Goal: Complete application form

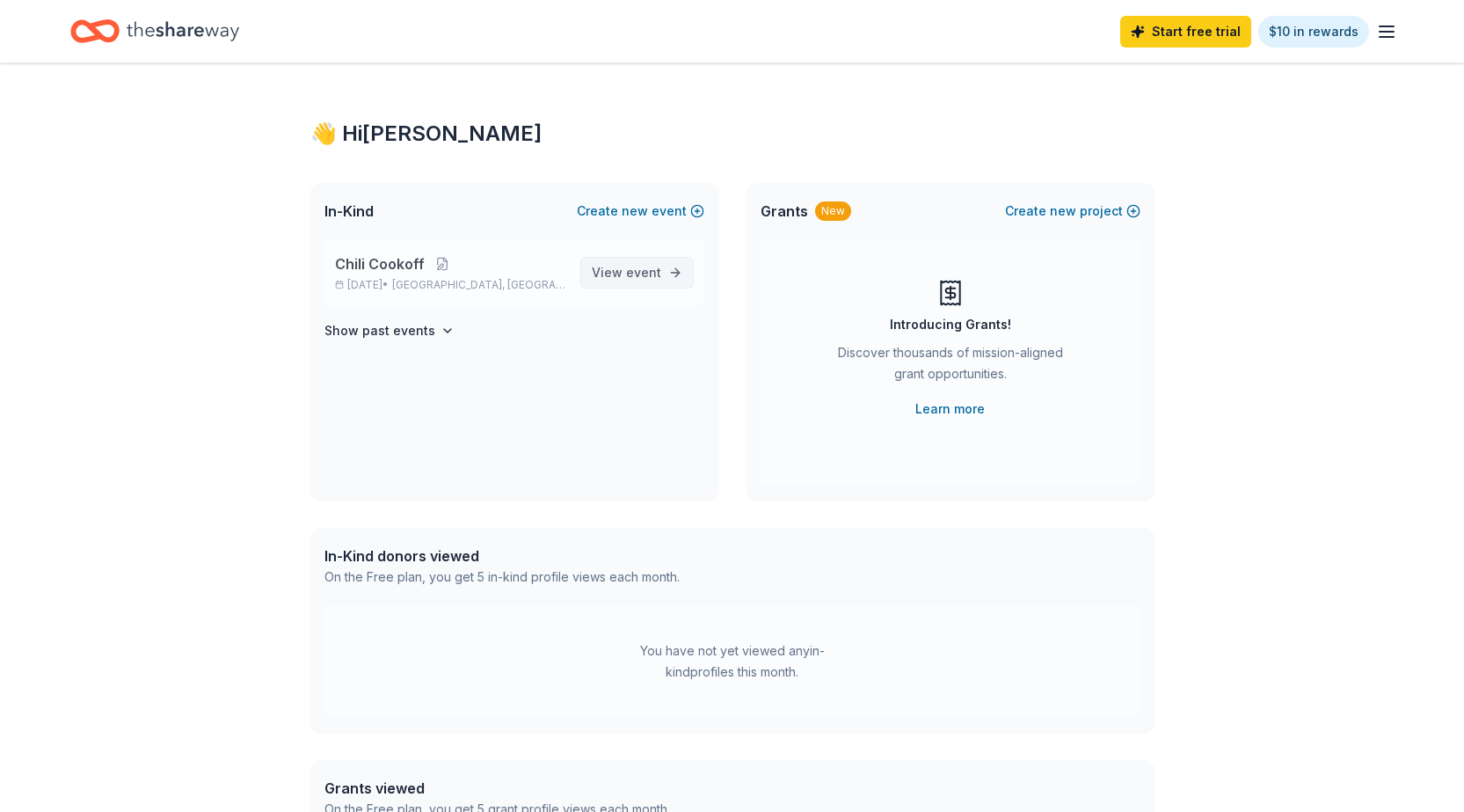
click at [613, 269] on span "View event" at bounding box center [627, 272] width 70 height 21
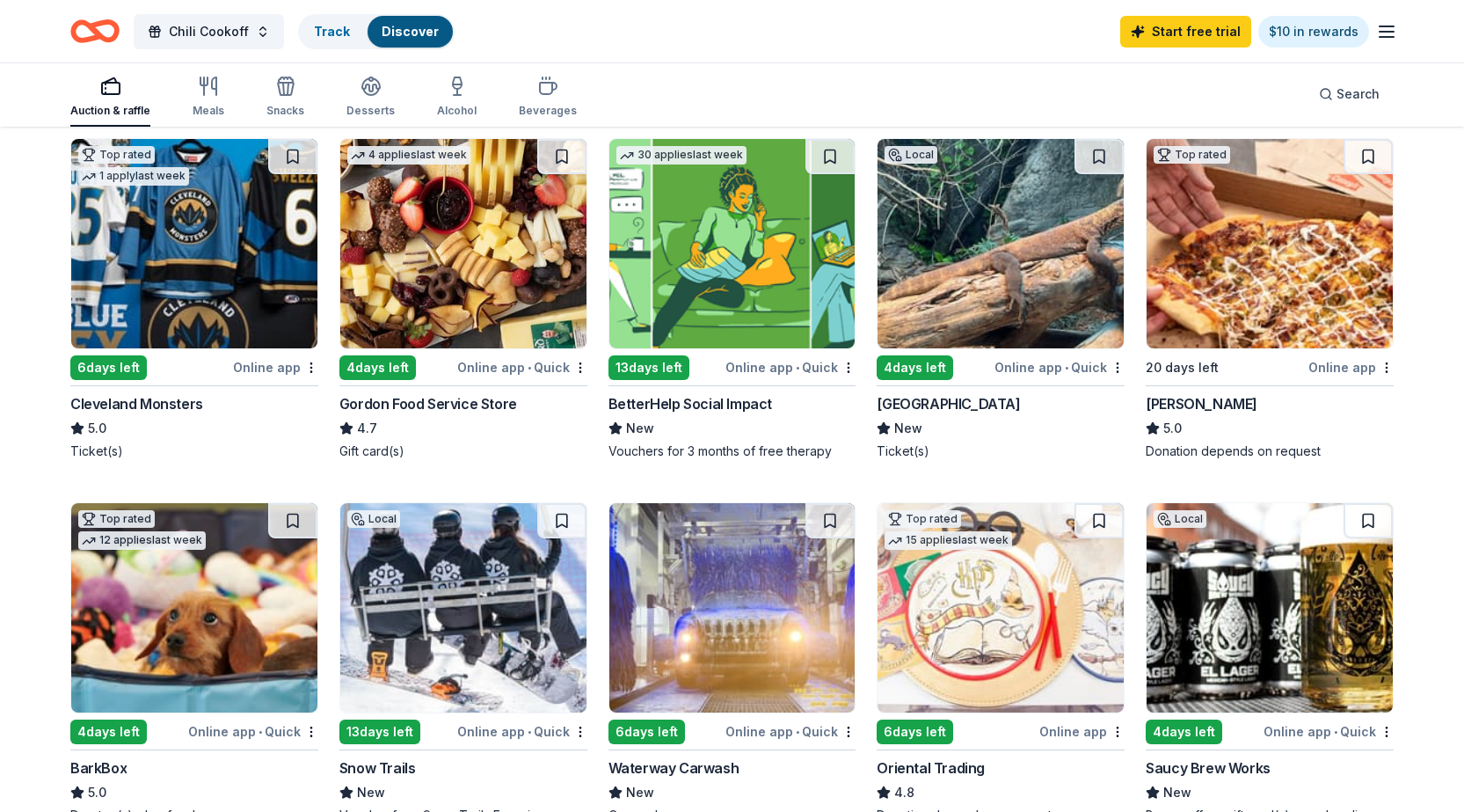
scroll to position [264, 0]
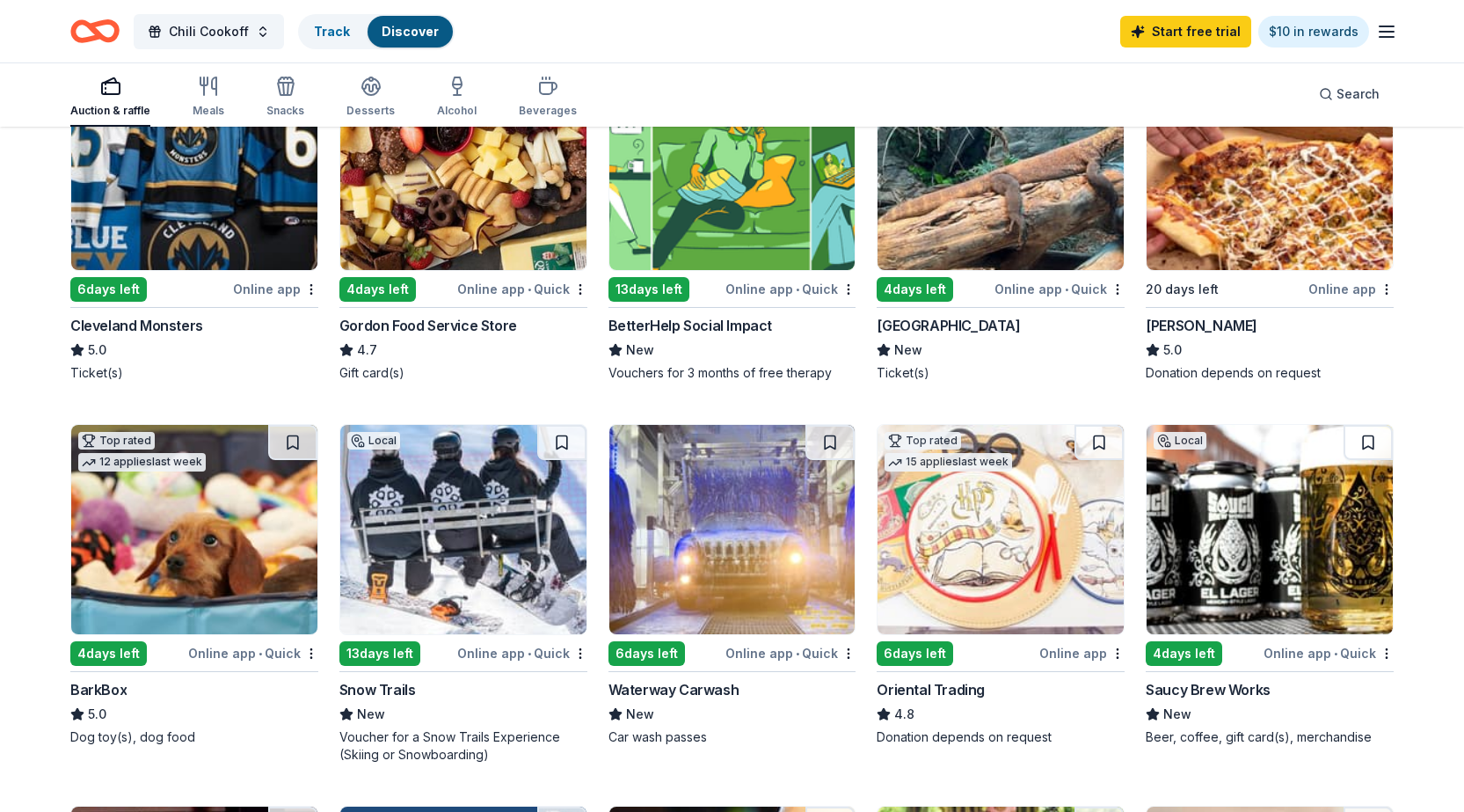
click at [491, 520] on img at bounding box center [463, 530] width 246 height 210
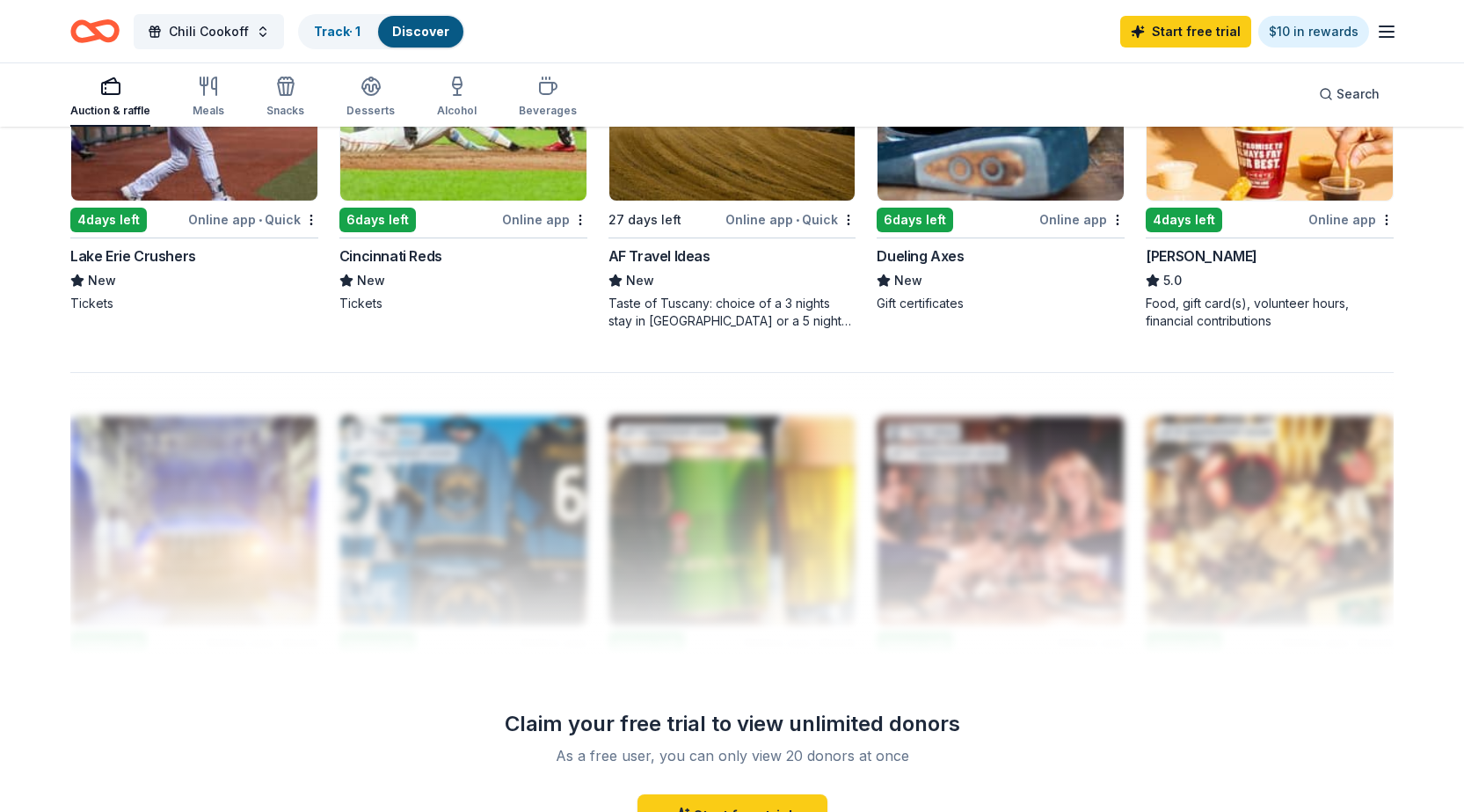
scroll to position [1494, 0]
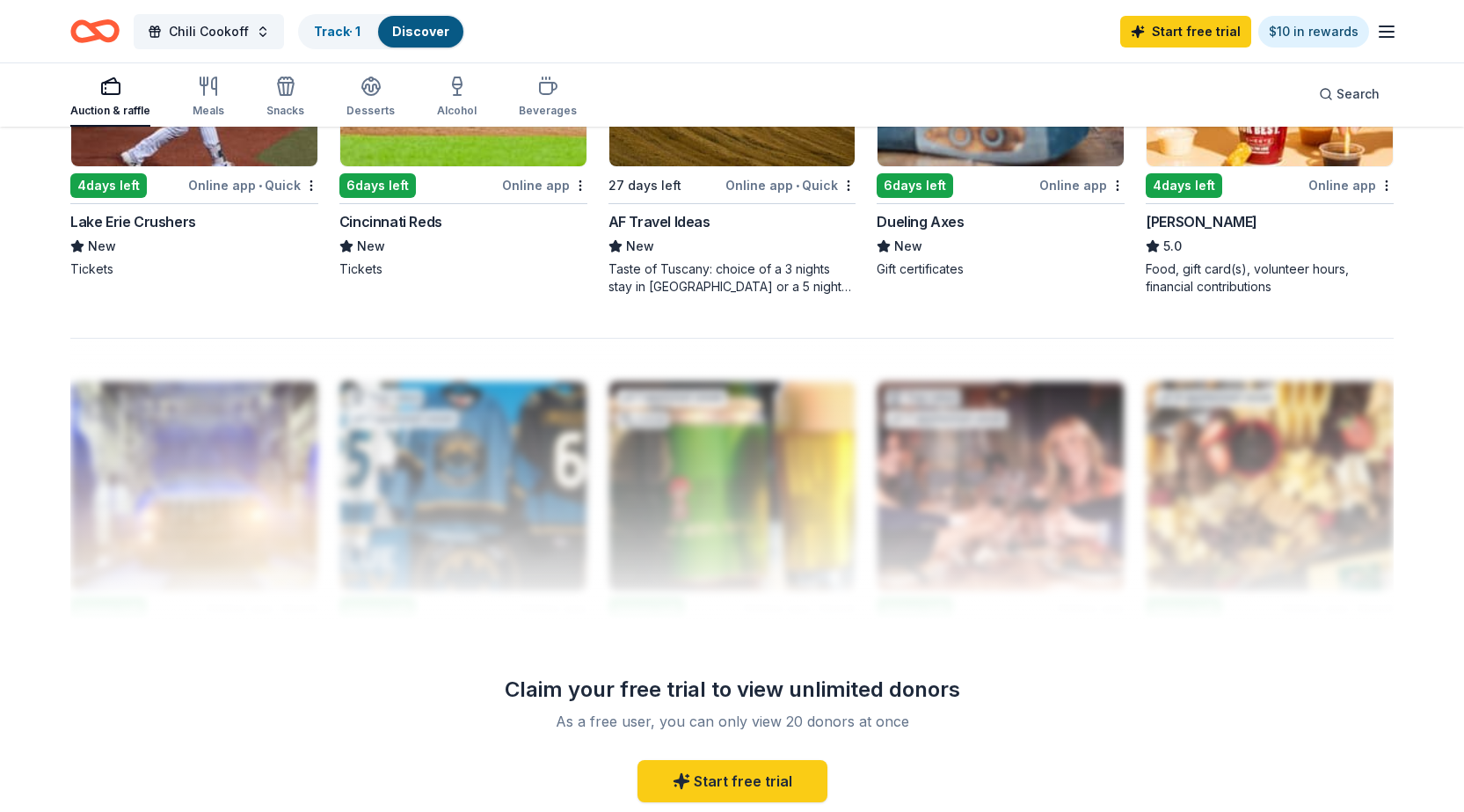
click at [132, 178] on div "4 days left" at bounding box center [108, 185] width 76 height 25
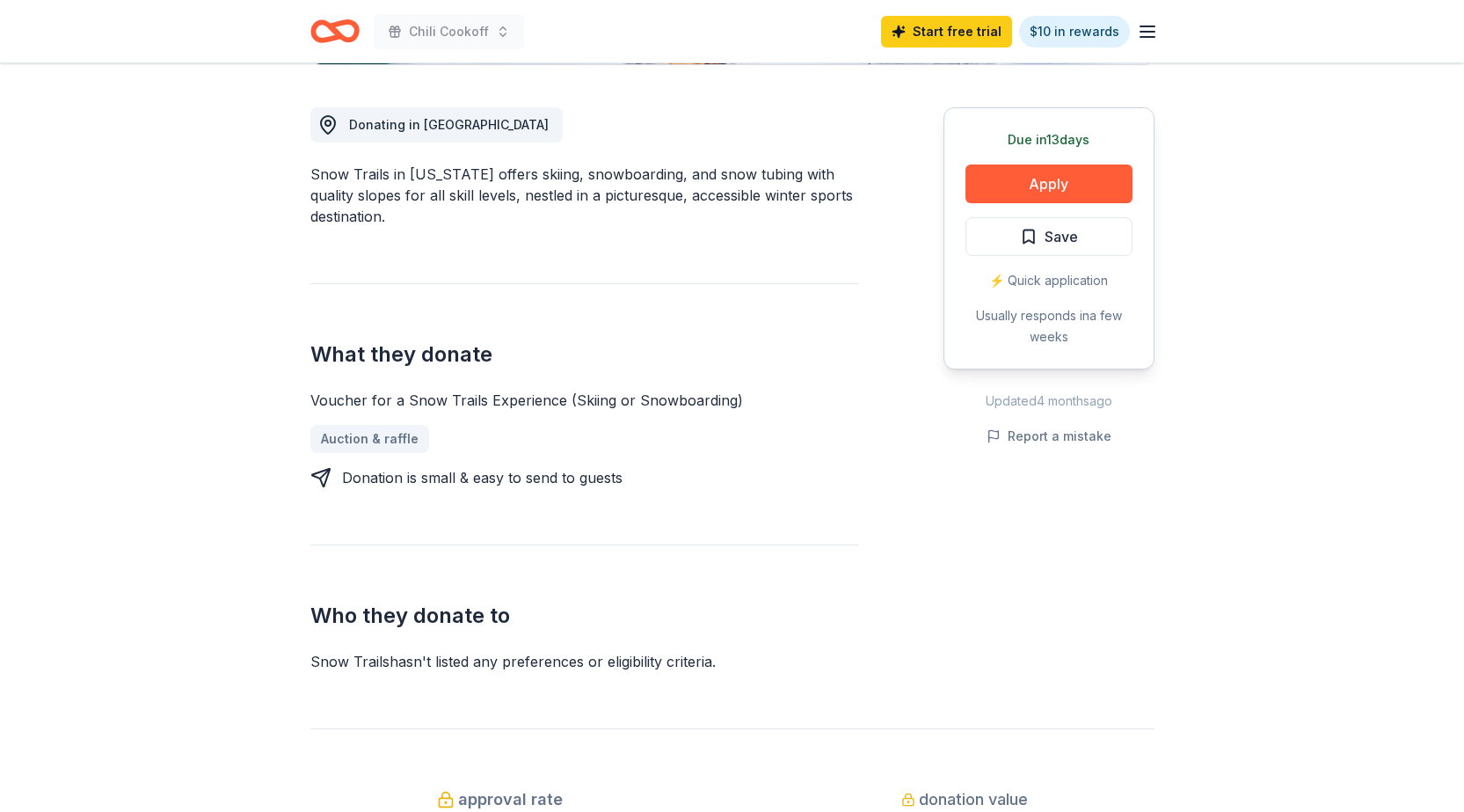
scroll to position [440, 0]
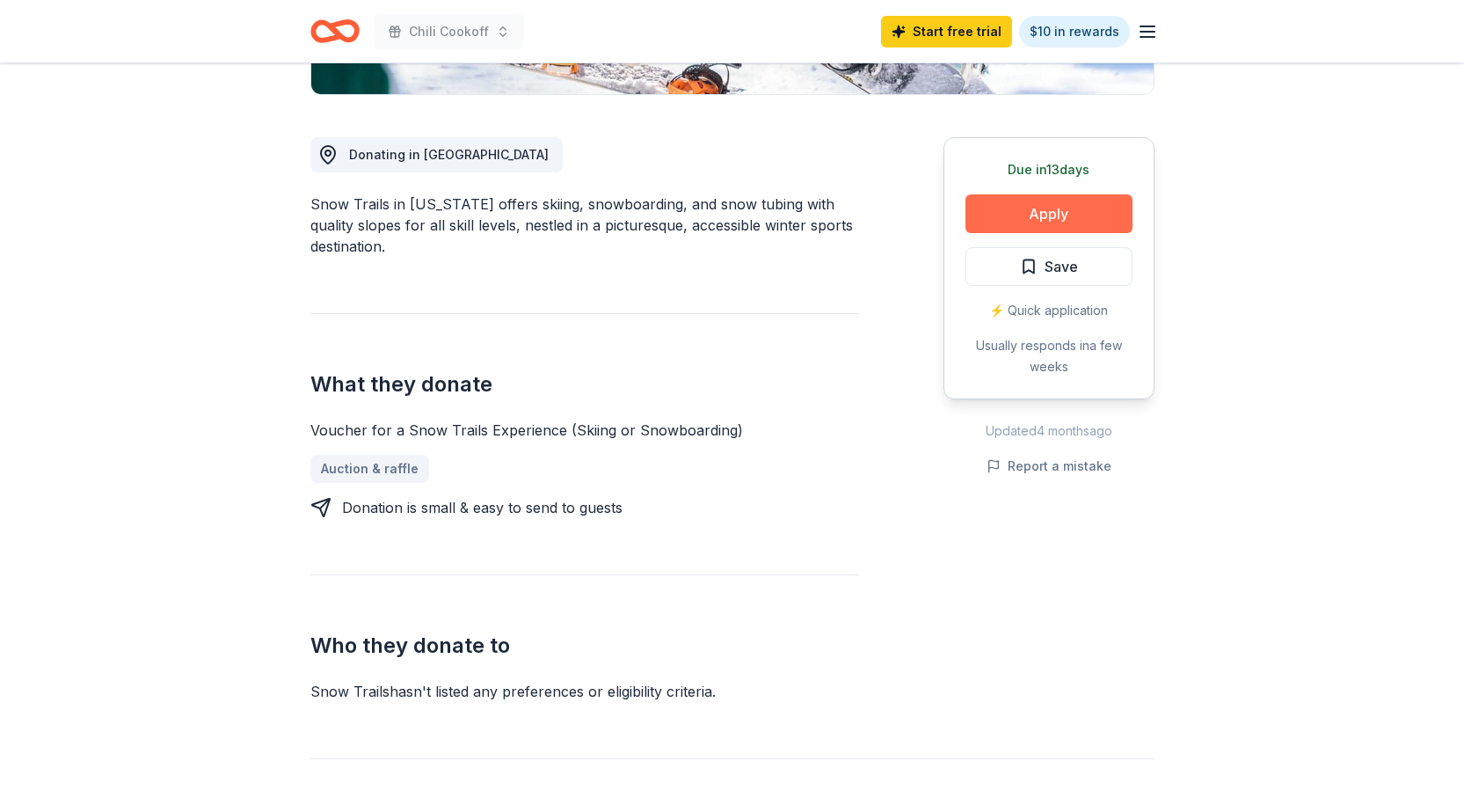
click at [1033, 208] on button "Apply" at bounding box center [1049, 213] width 167 height 39
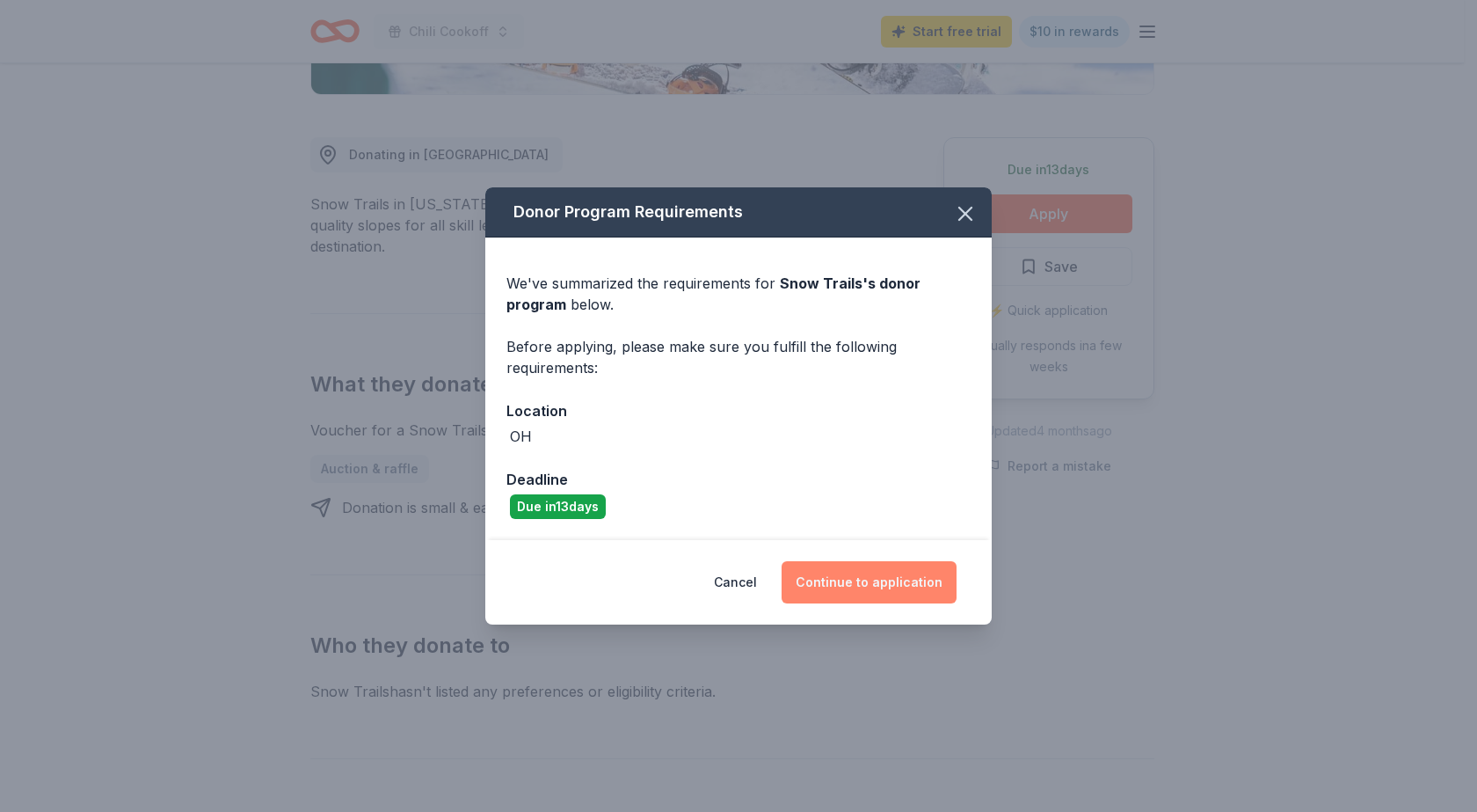
click at [877, 578] on button "Continue to application" at bounding box center [869, 582] width 175 height 42
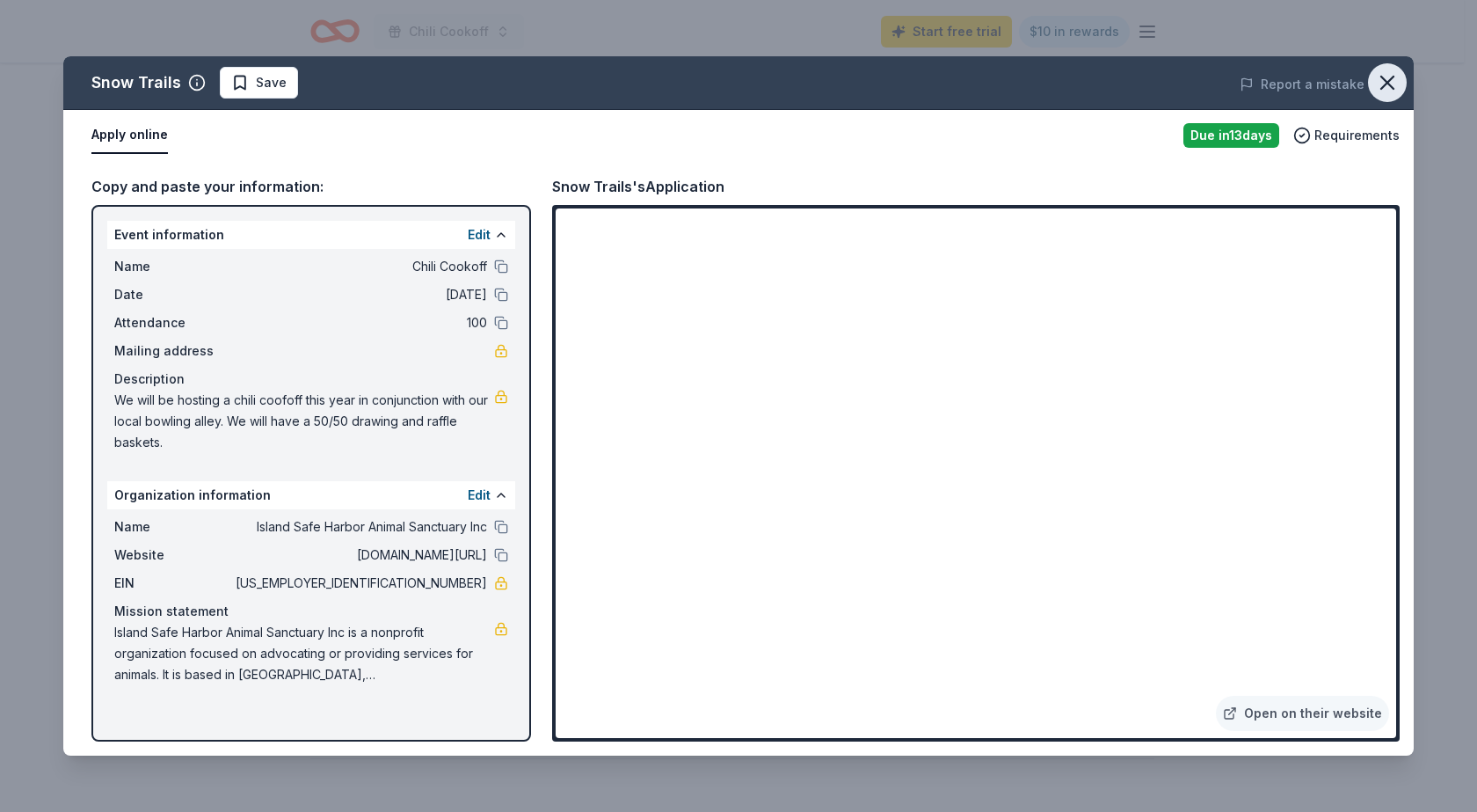
click at [1393, 81] on icon "button" at bounding box center [1387, 82] width 25 height 25
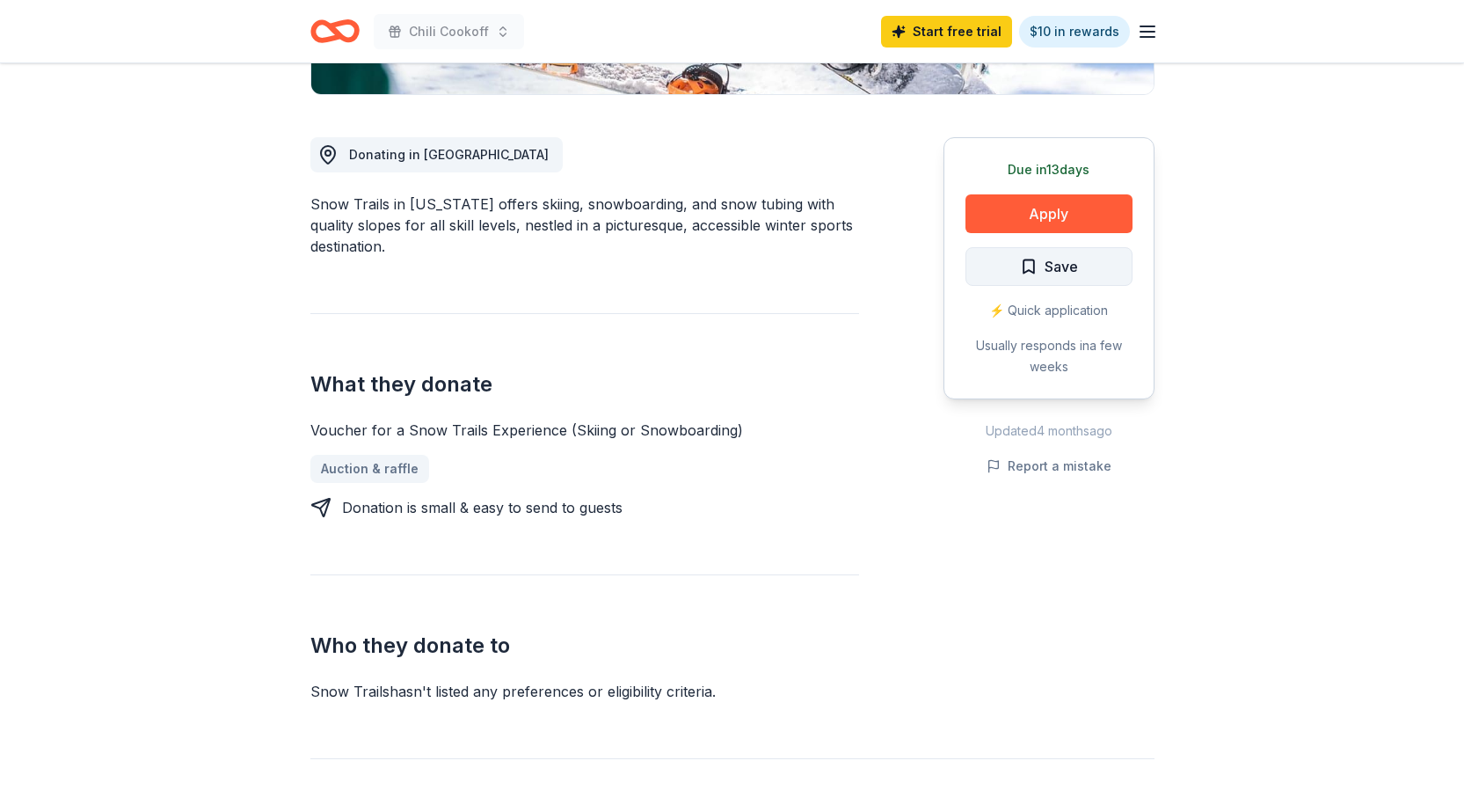
click at [1058, 269] on span "Save" at bounding box center [1061, 266] width 33 height 23
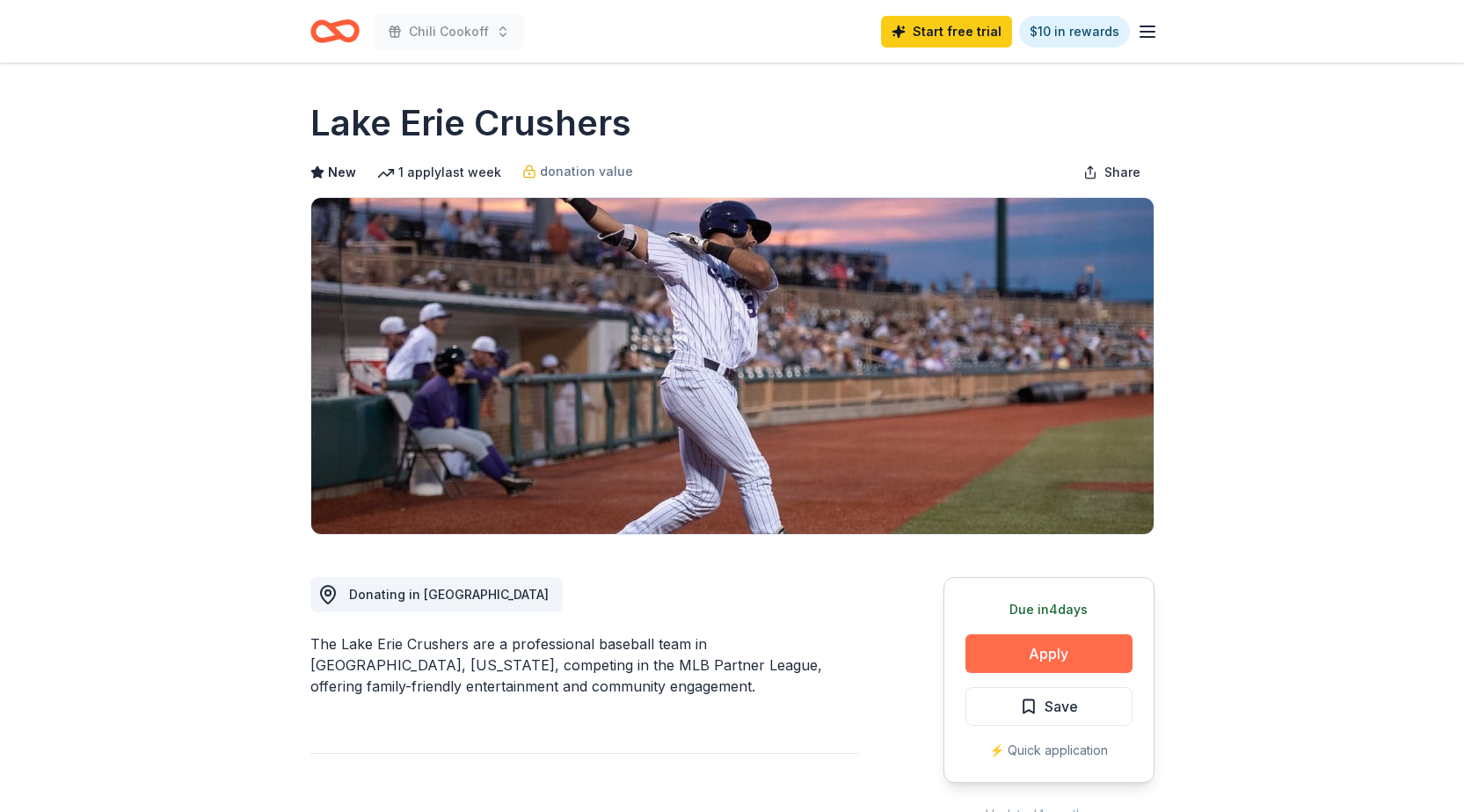
click at [1030, 649] on button "Apply" at bounding box center [1049, 653] width 167 height 39
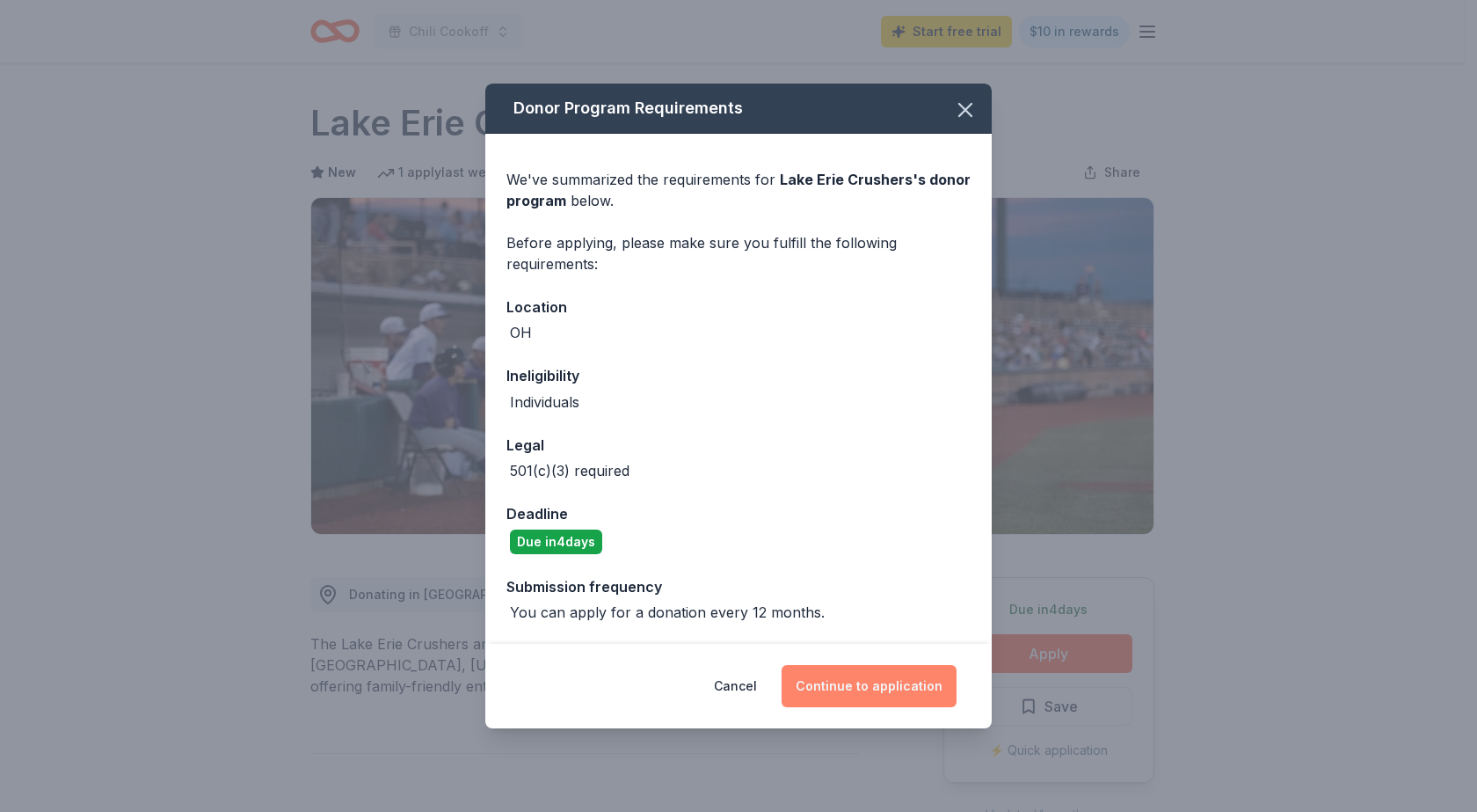
click at [874, 677] on button "Continue to application" at bounding box center [869, 686] width 175 height 42
